Goal: Find specific page/section: Find specific page/section

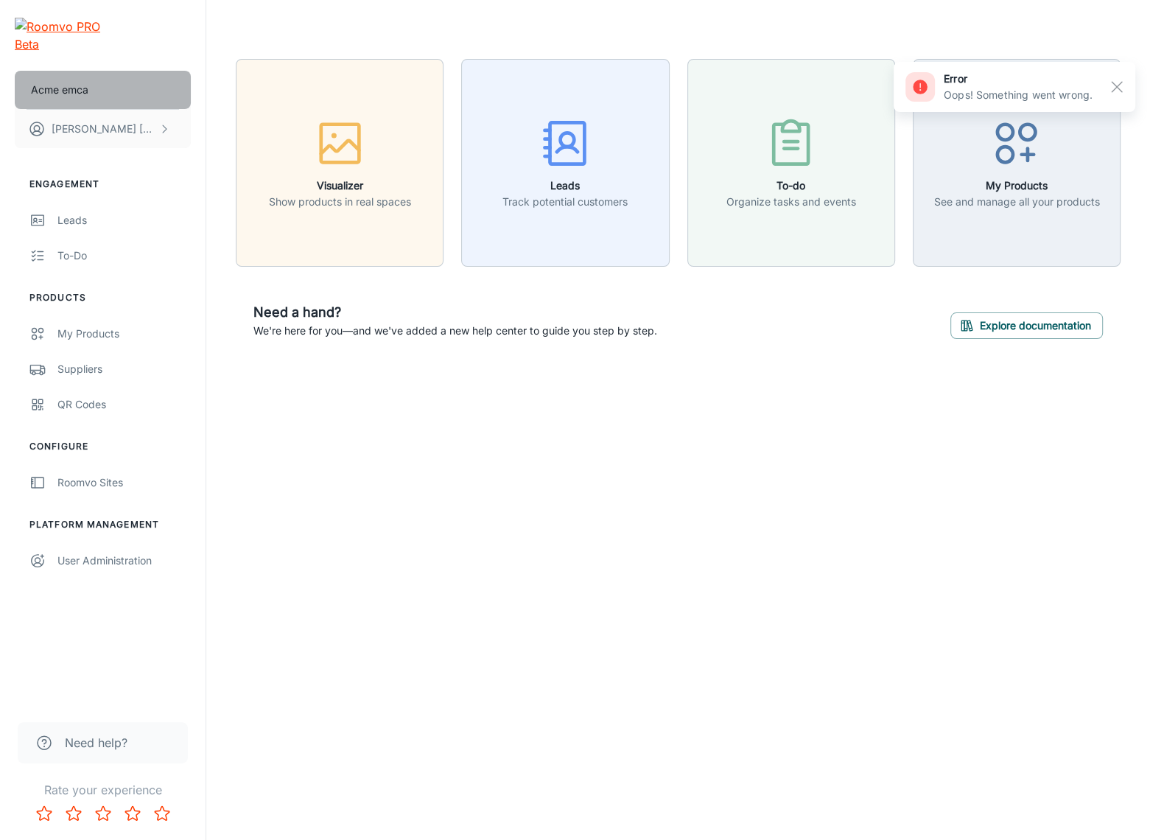
click at [138, 71] on button "Acme emca" at bounding box center [103, 90] width 176 height 38
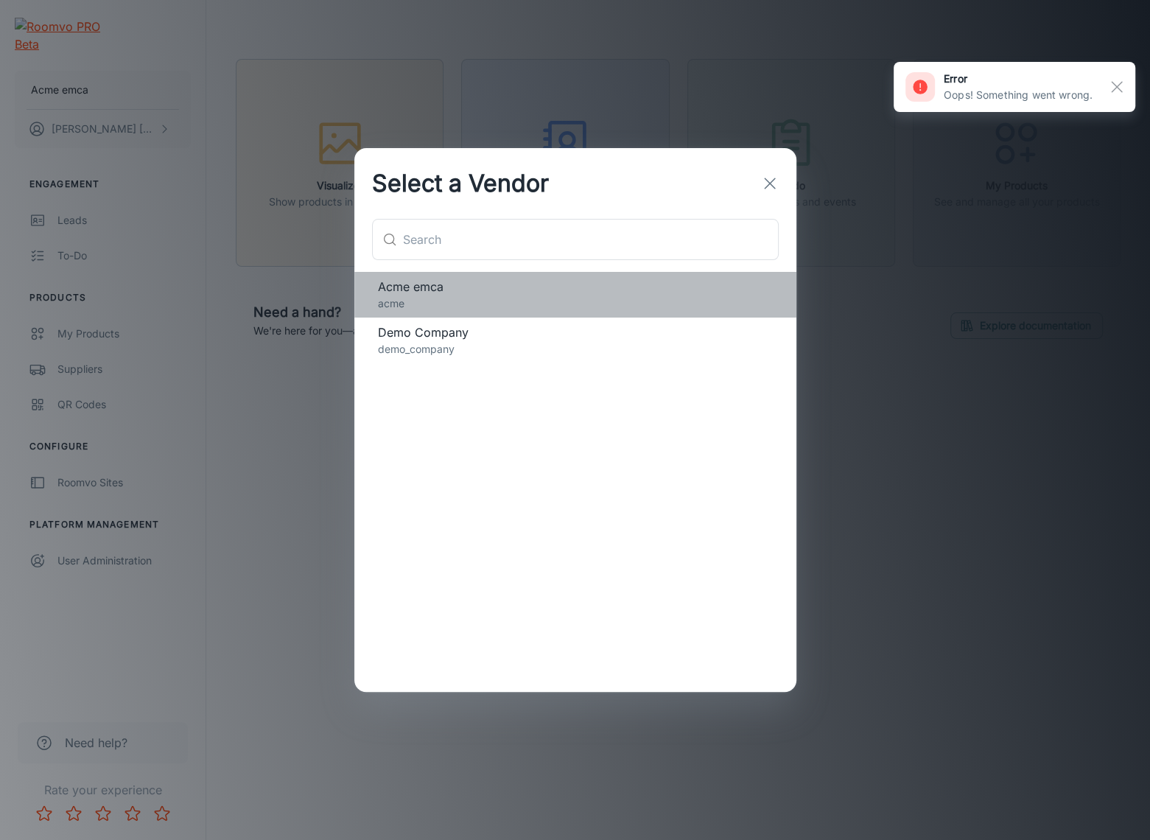
click at [465, 312] on div "Acme emca acme" at bounding box center [575, 295] width 442 height 46
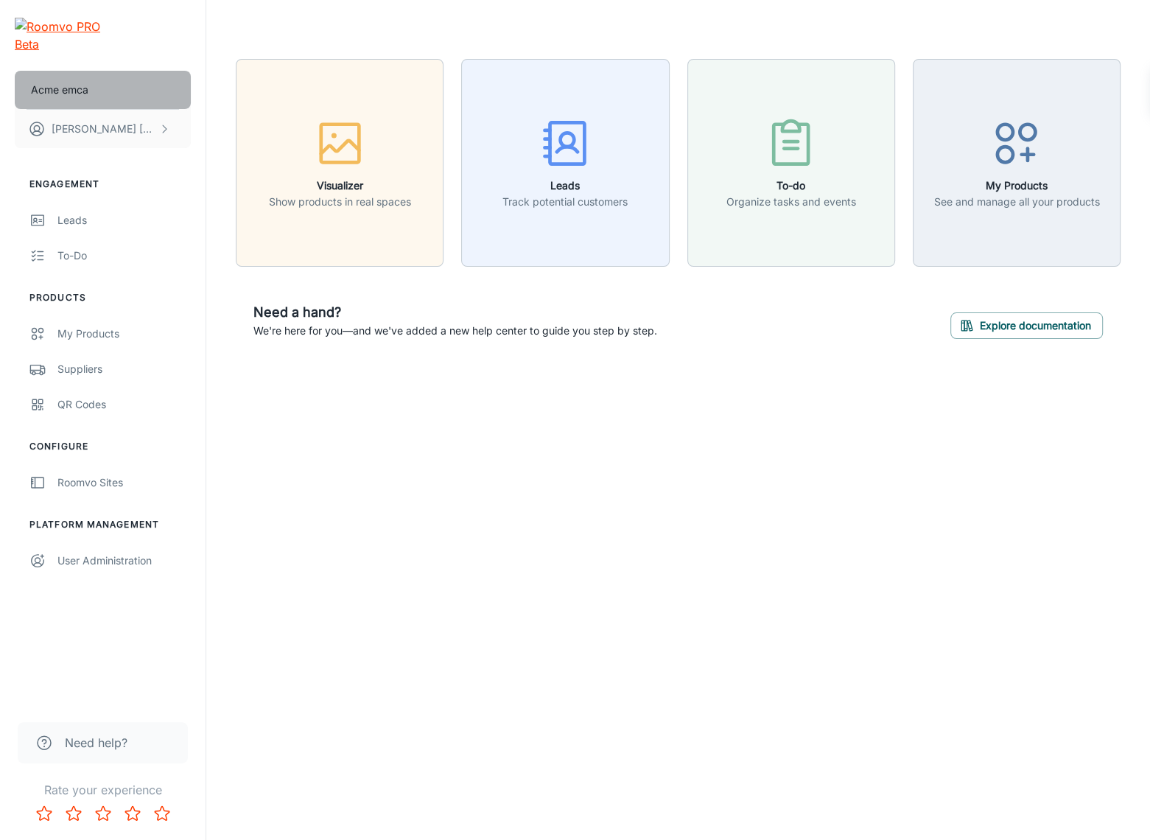
click at [47, 82] on p "Acme emca" at bounding box center [59, 90] width 57 height 16
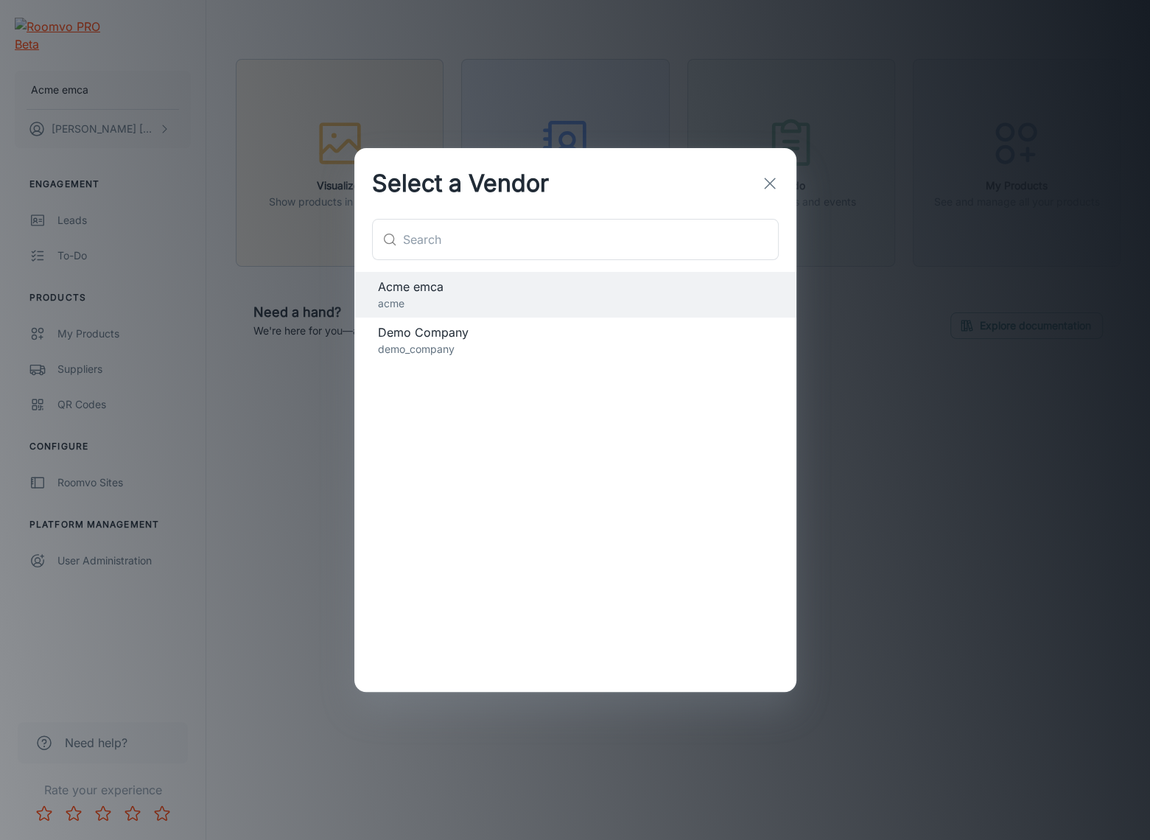
click at [510, 348] on p "demo_company" at bounding box center [575, 349] width 395 height 16
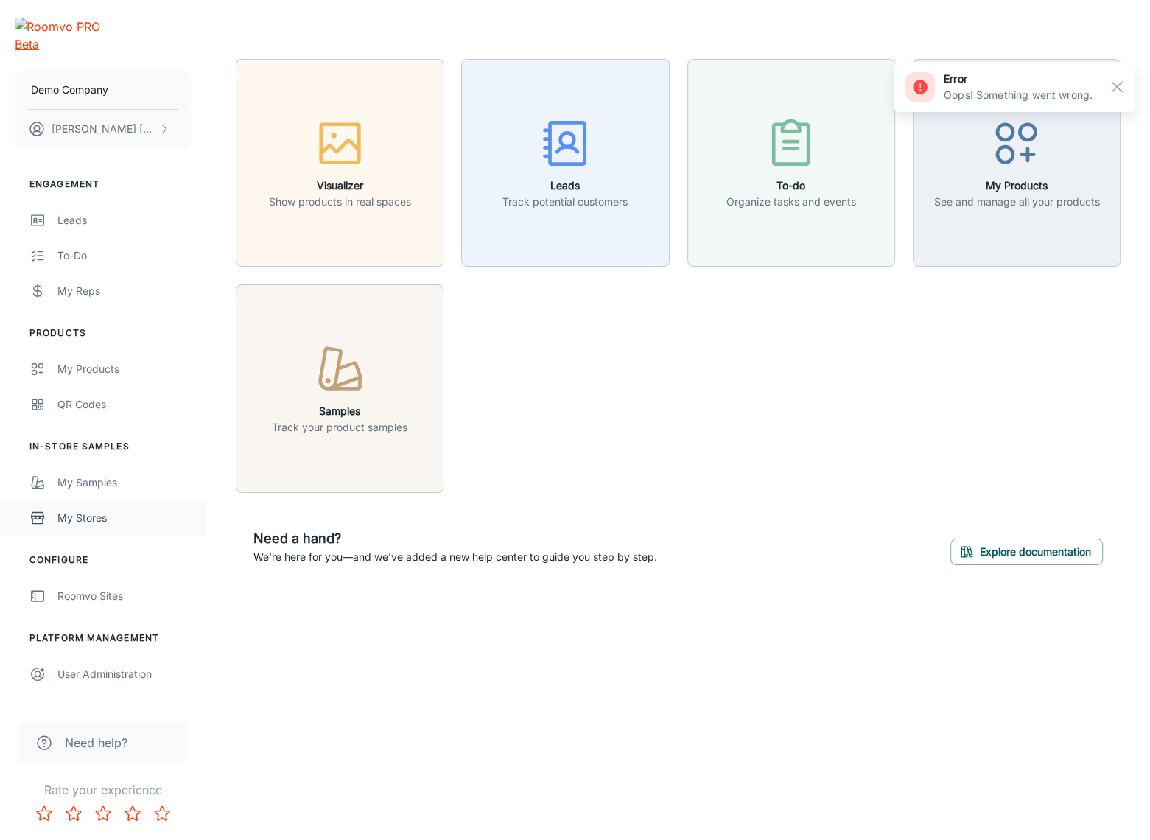
click at [145, 510] on div "My Stores" at bounding box center [123, 518] width 133 height 16
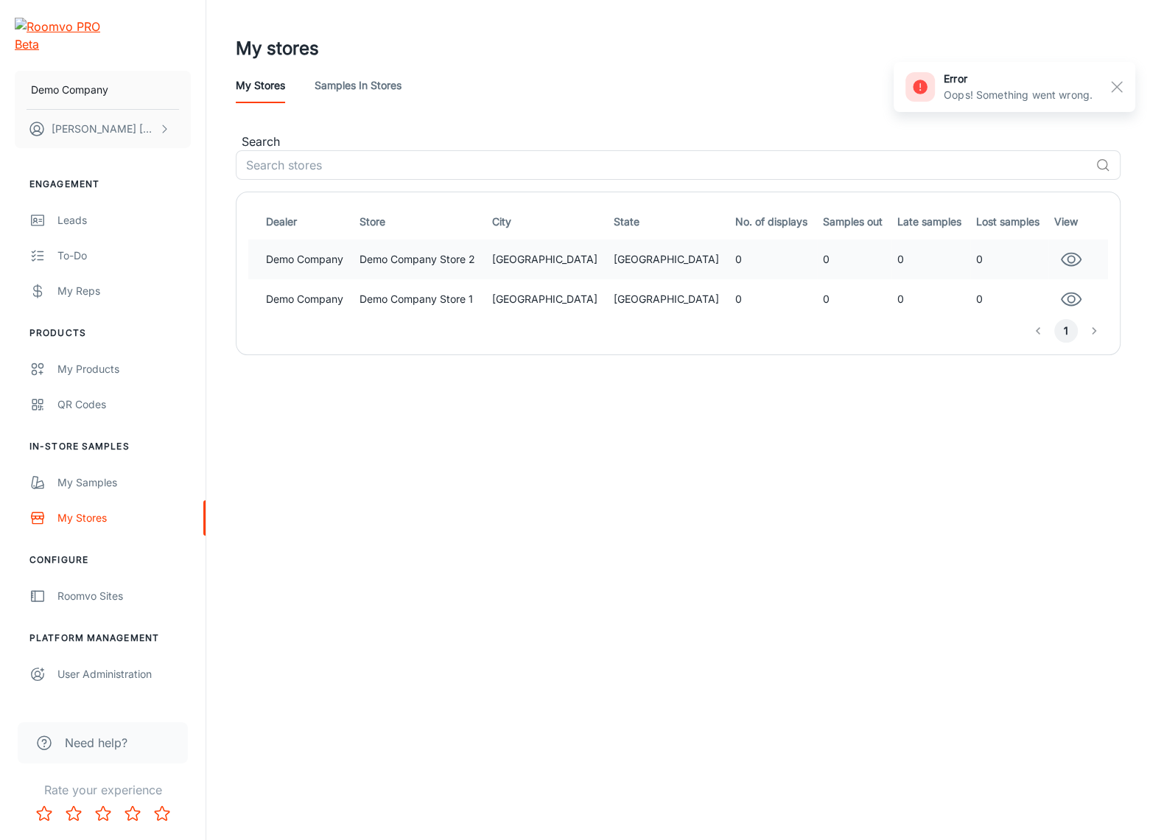
click at [462, 271] on td "Demo Company Store 2" at bounding box center [419, 259] width 133 height 40
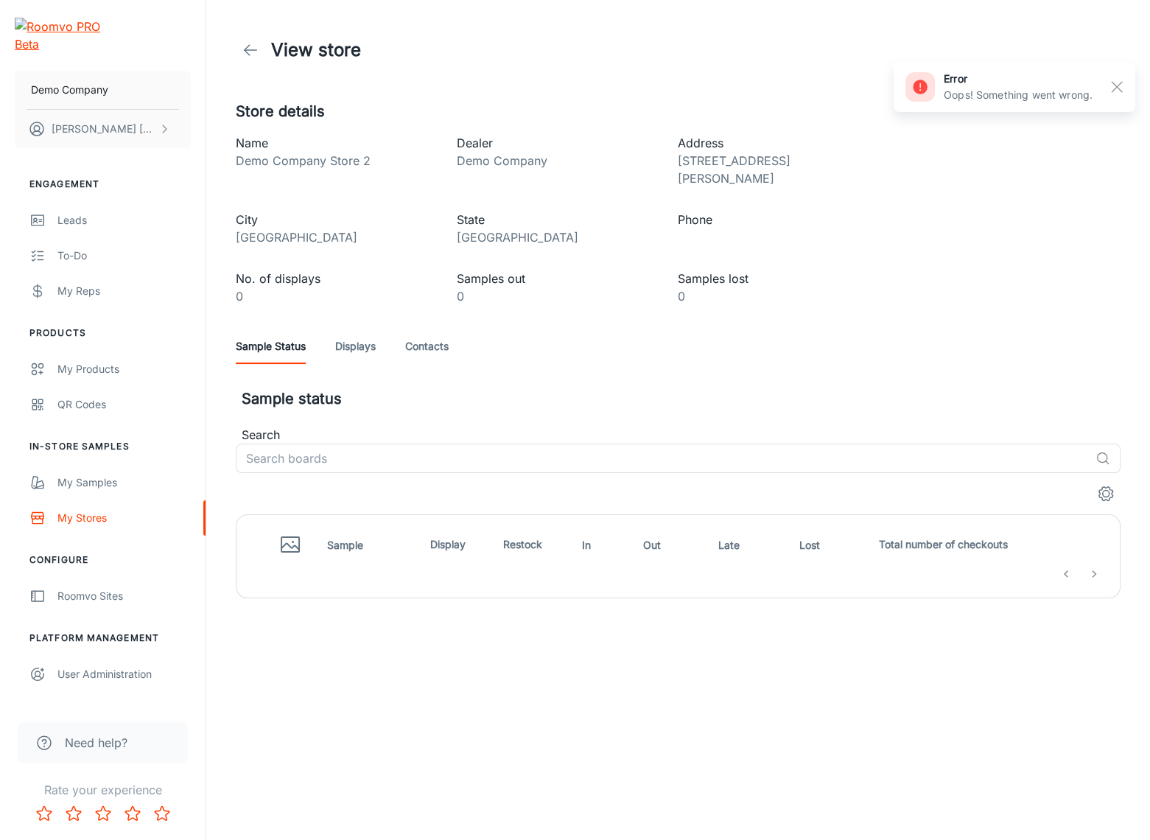
click at [440, 328] on link "Contacts" at bounding box center [426, 345] width 43 height 35
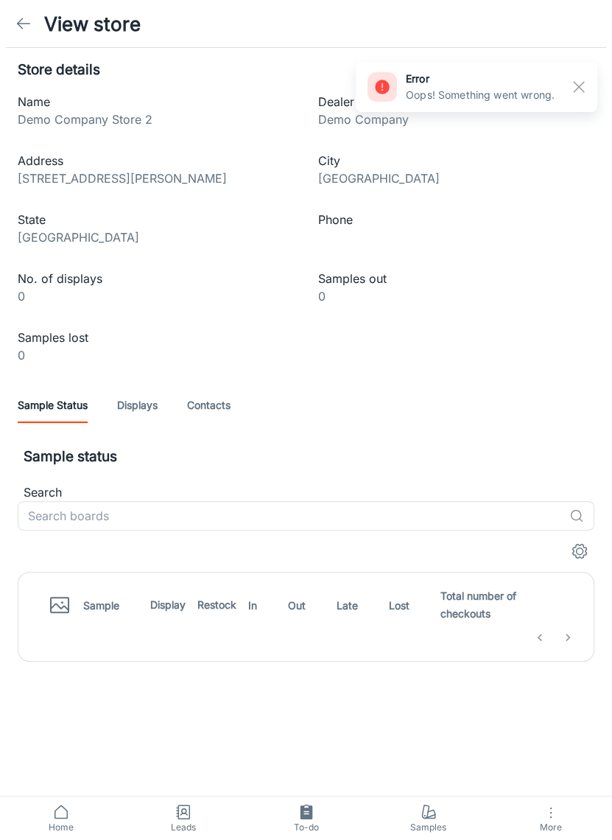
click at [205, 407] on link "Contacts" at bounding box center [208, 404] width 43 height 35
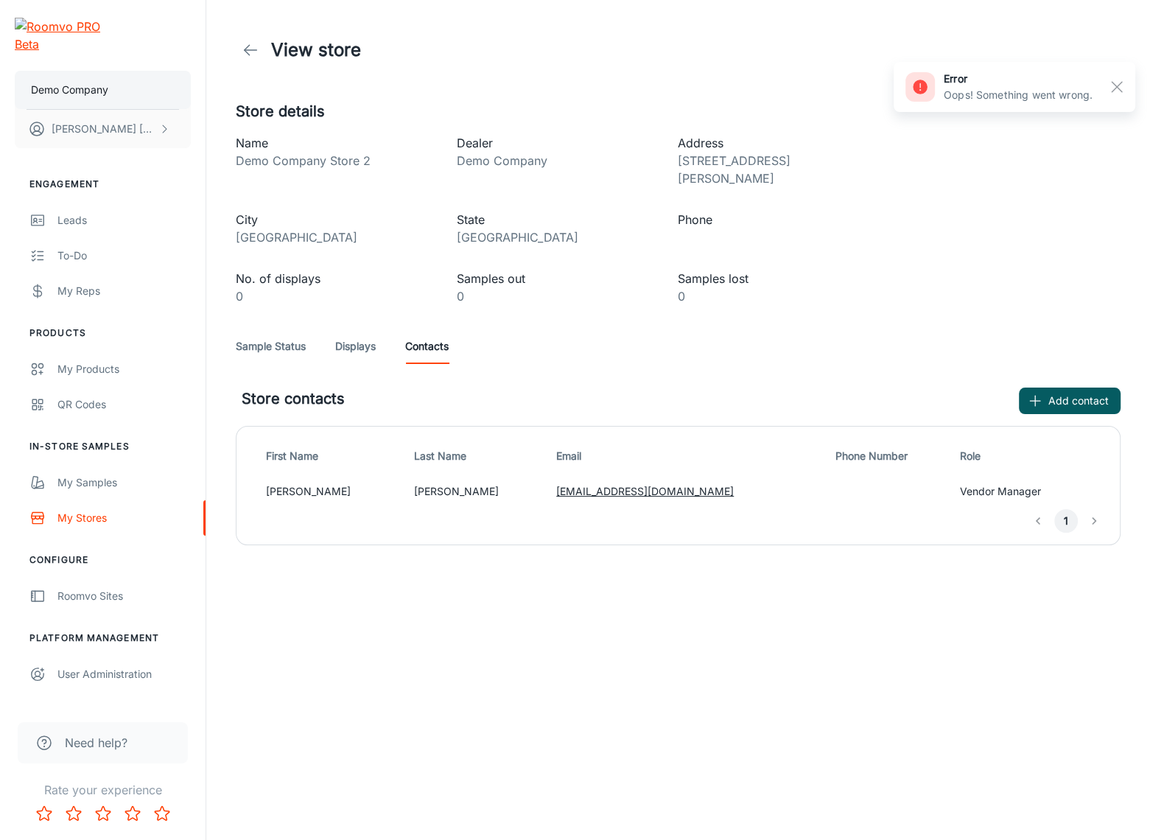
click at [133, 71] on button "Demo Company" at bounding box center [103, 90] width 176 height 38
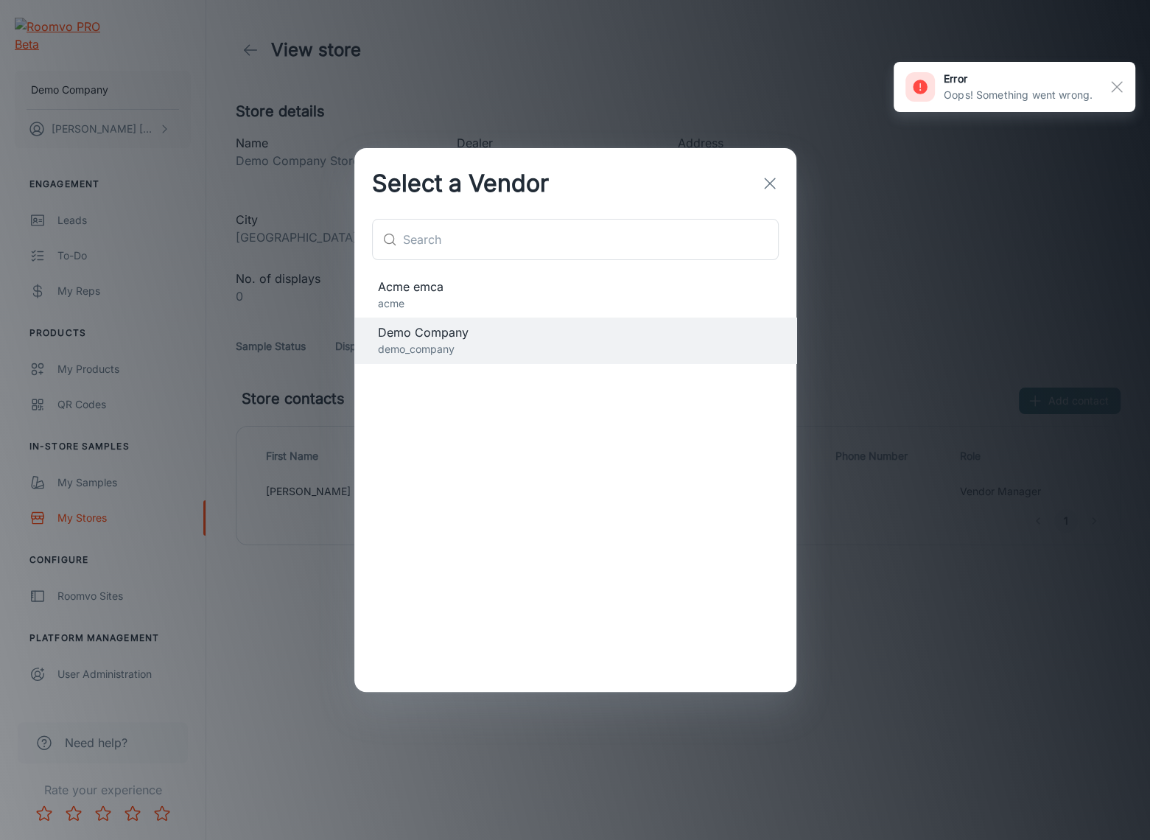
click at [579, 216] on div "Select a Vendor" at bounding box center [575, 183] width 442 height 71
click at [526, 236] on input "text" at bounding box center [591, 239] width 376 height 41
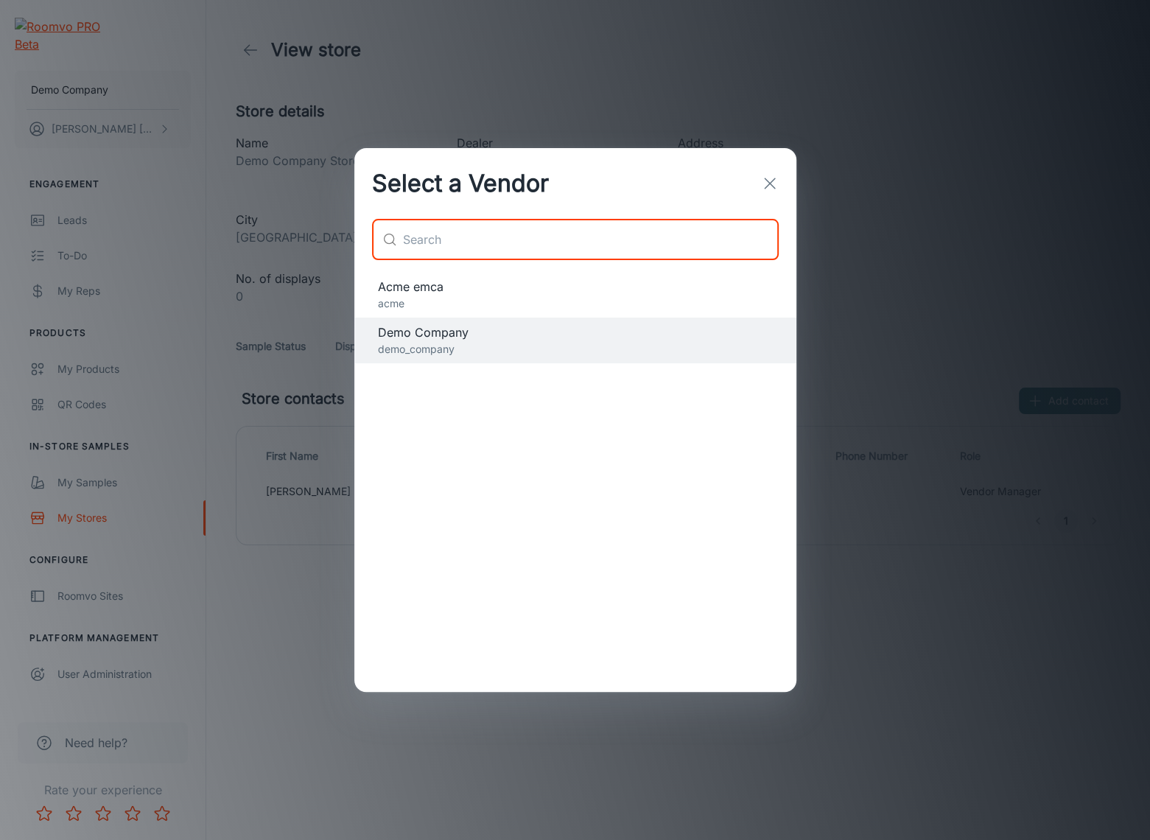
click at [409, 133] on div "Select a Vendor ​ ​ Acme emca acme Demo Company demo_company" at bounding box center [575, 420] width 1150 height 840
